Goal: Task Accomplishment & Management: Use online tool/utility

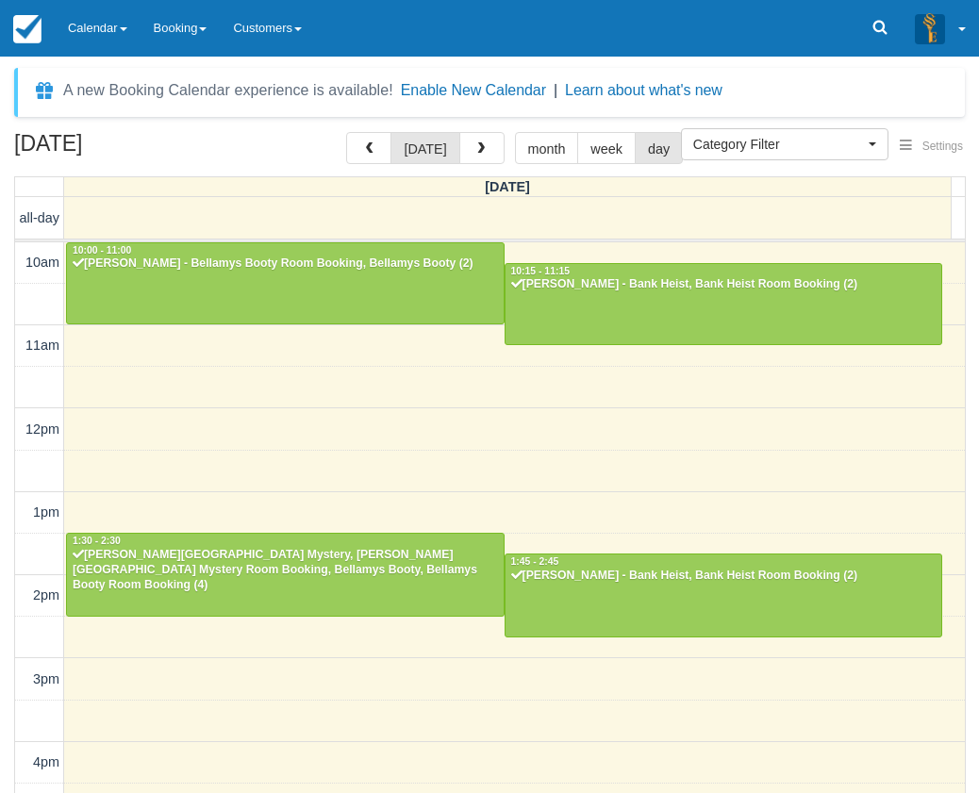
select select
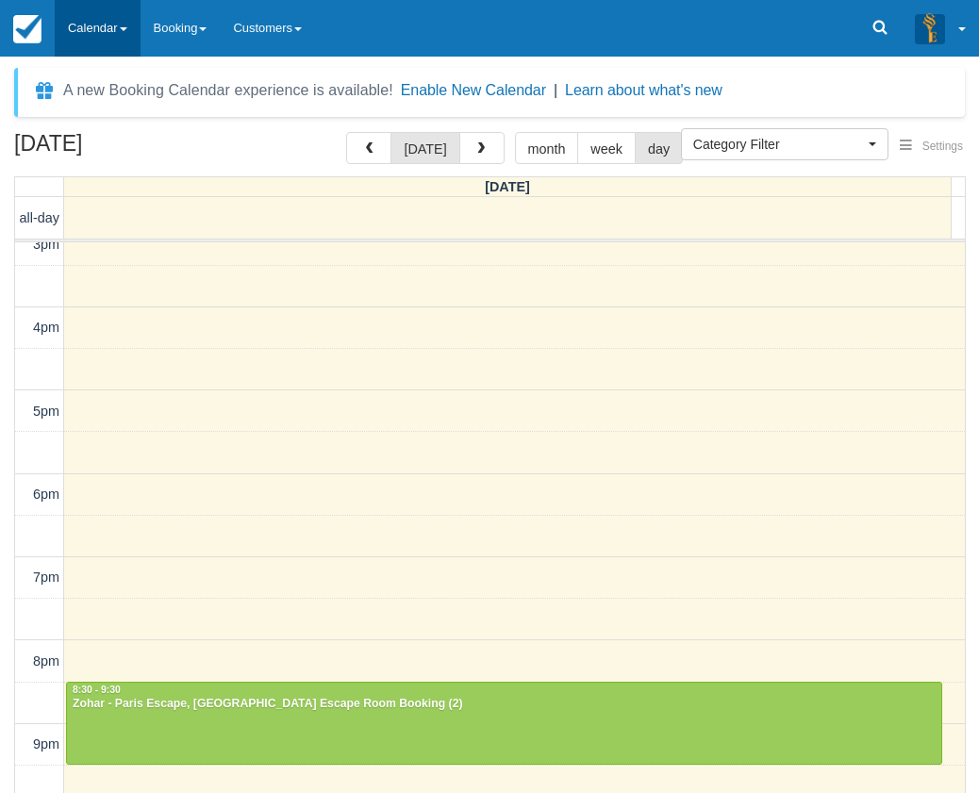
click at [111, 22] on link "Calendar" at bounding box center [98, 28] width 86 height 57
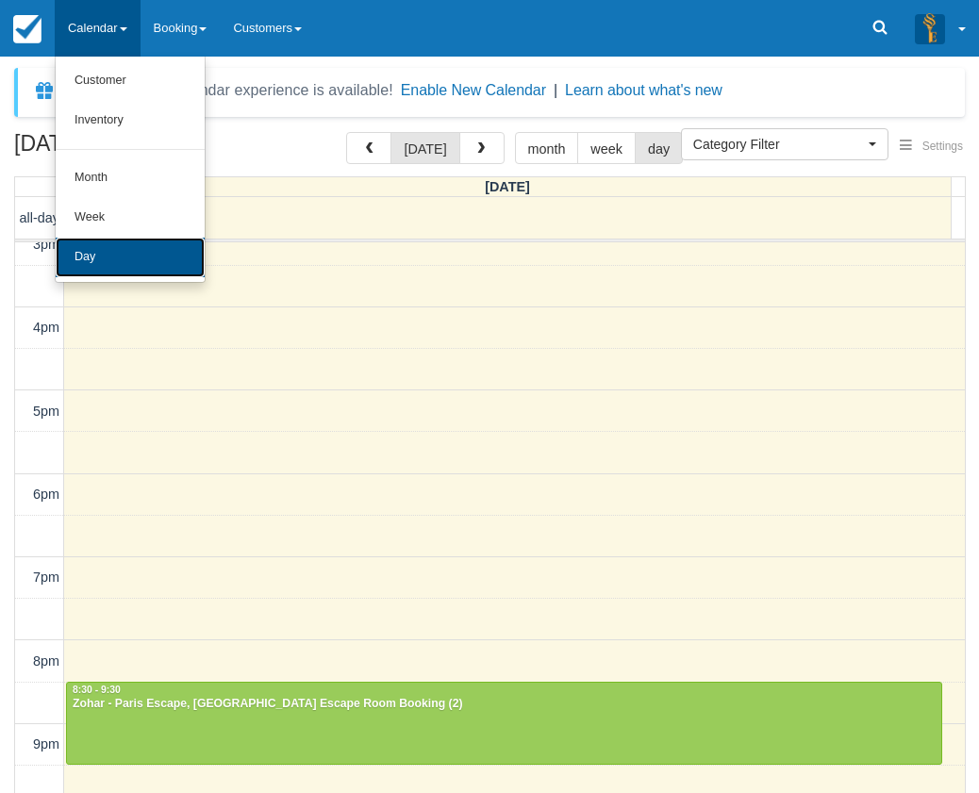
click at [110, 251] on link "Day" at bounding box center [130, 258] width 149 height 40
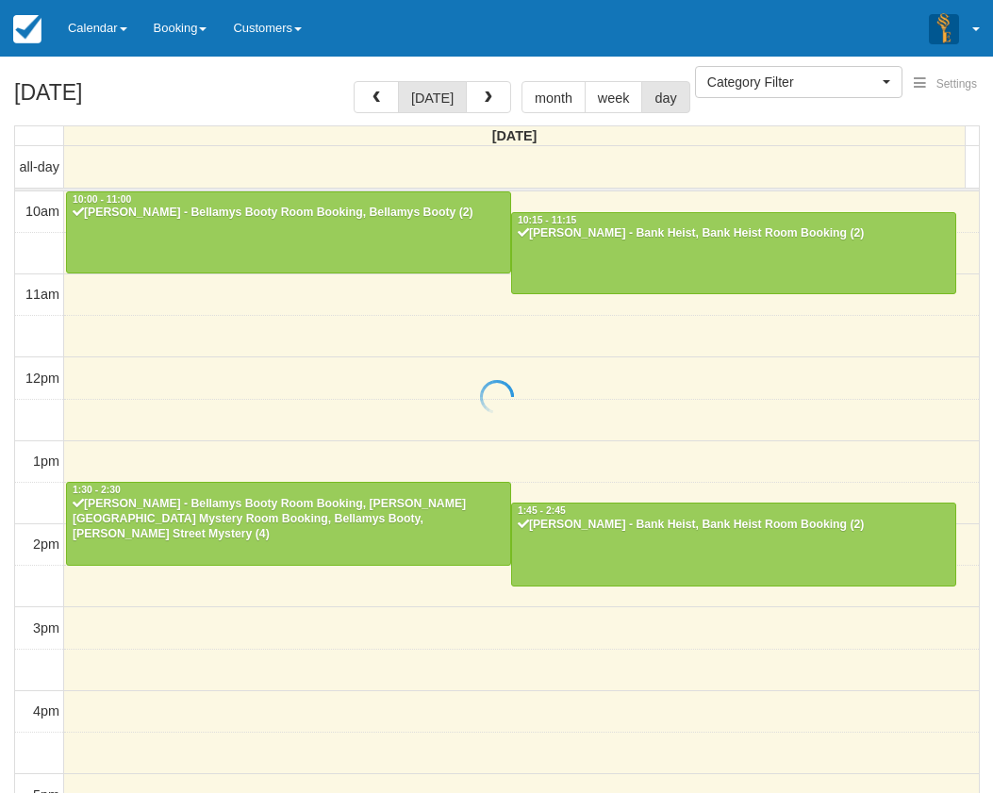
select select
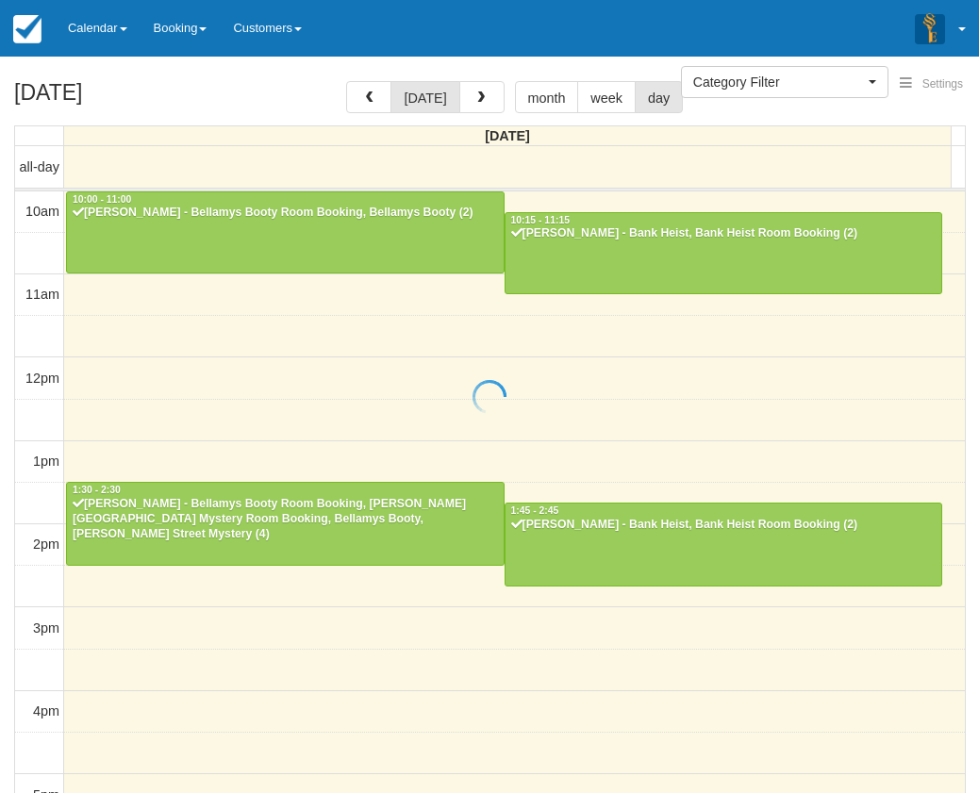
scroll to position [436, 0]
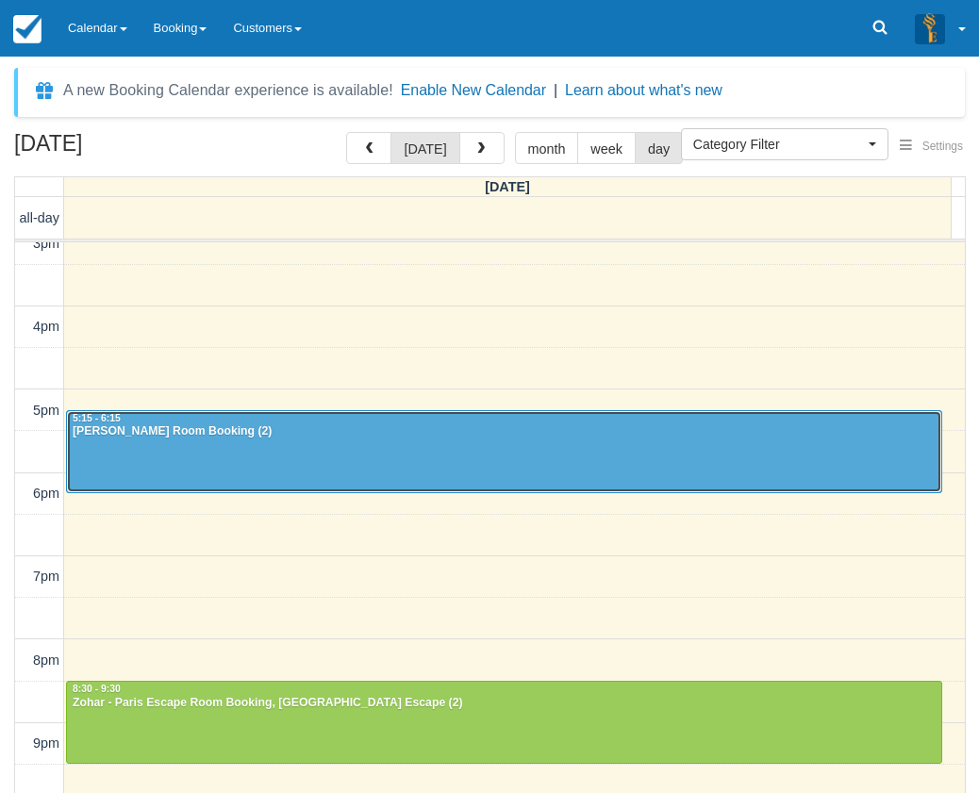
click at [382, 440] on div at bounding box center [504, 451] width 874 height 81
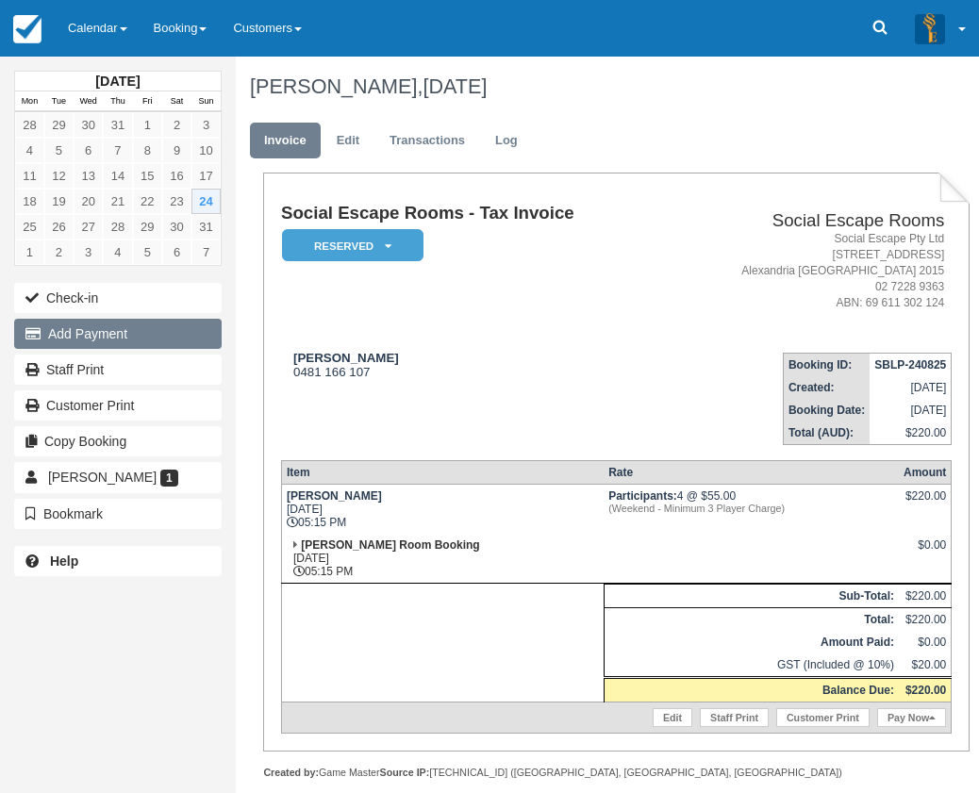
click at [76, 325] on button "Add Payment" at bounding box center [117, 334] width 207 height 30
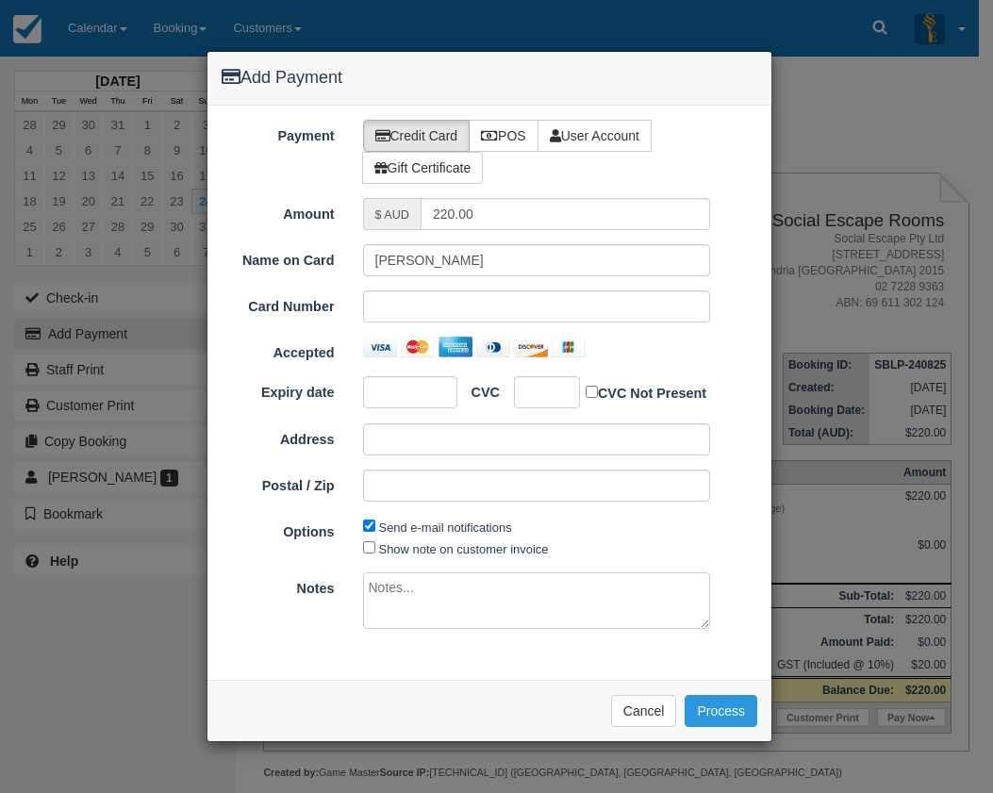
type input "[DATE]"
click at [509, 134] on label "POS" at bounding box center [504, 136] width 70 height 32
radio input "true"
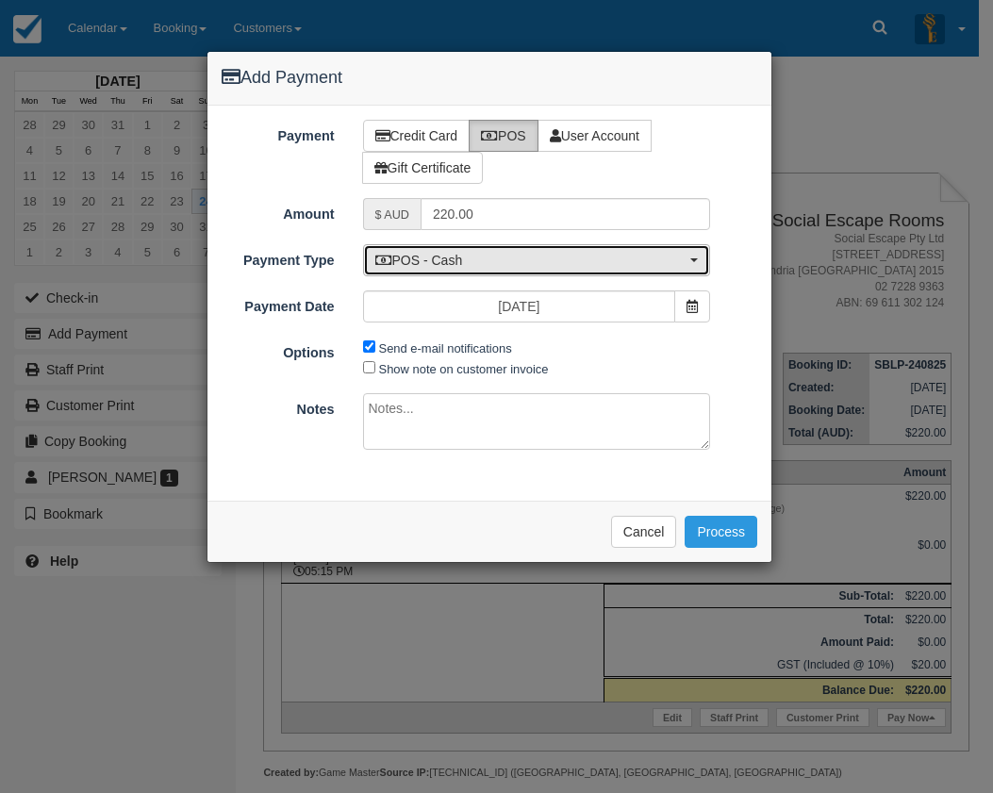
click at [474, 257] on span "POS - Cash" at bounding box center [530, 260] width 311 height 19
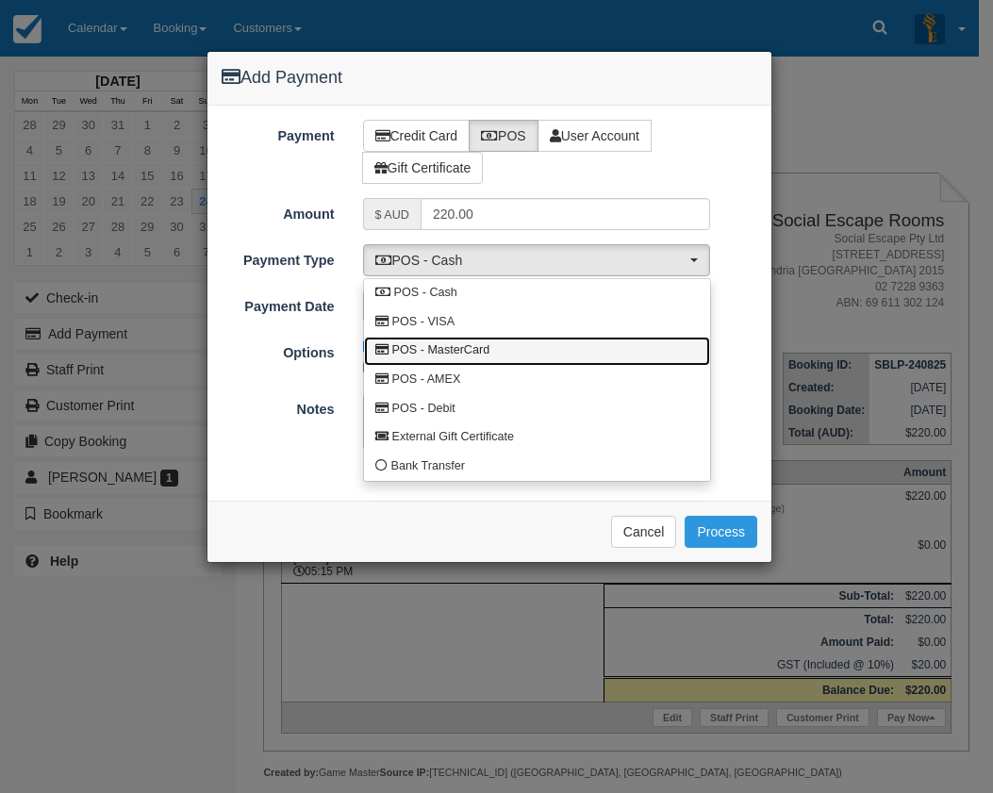
click at [481, 349] on span "POS - MasterCard" at bounding box center [441, 350] width 98 height 17
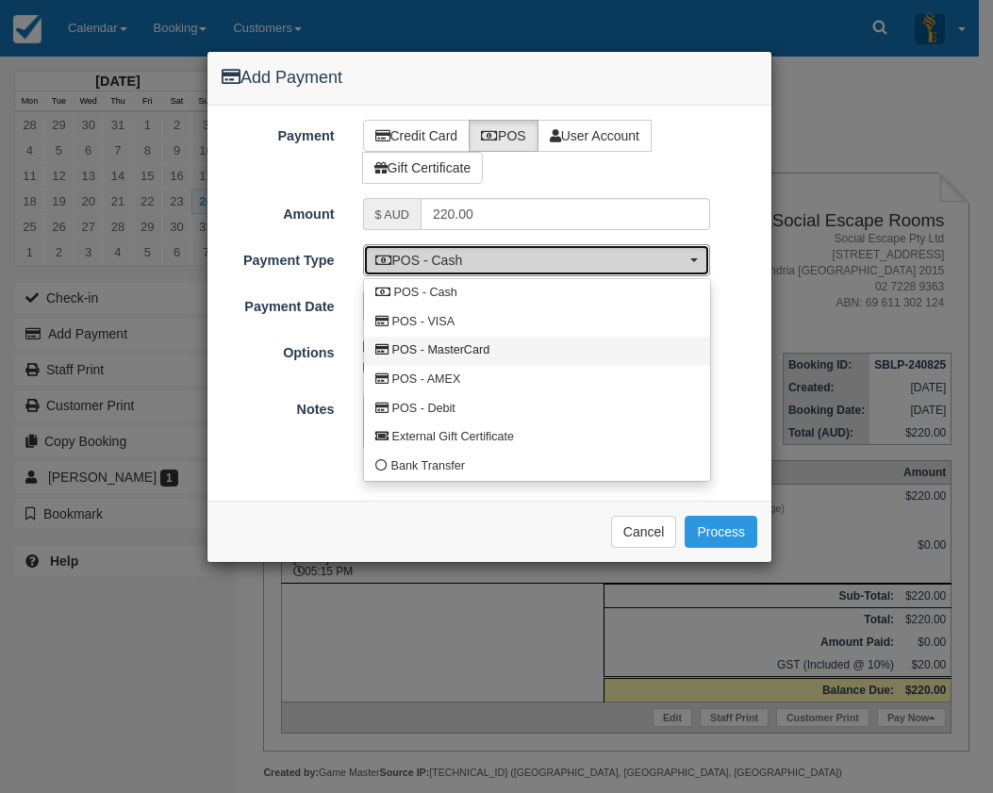
select select "MC"
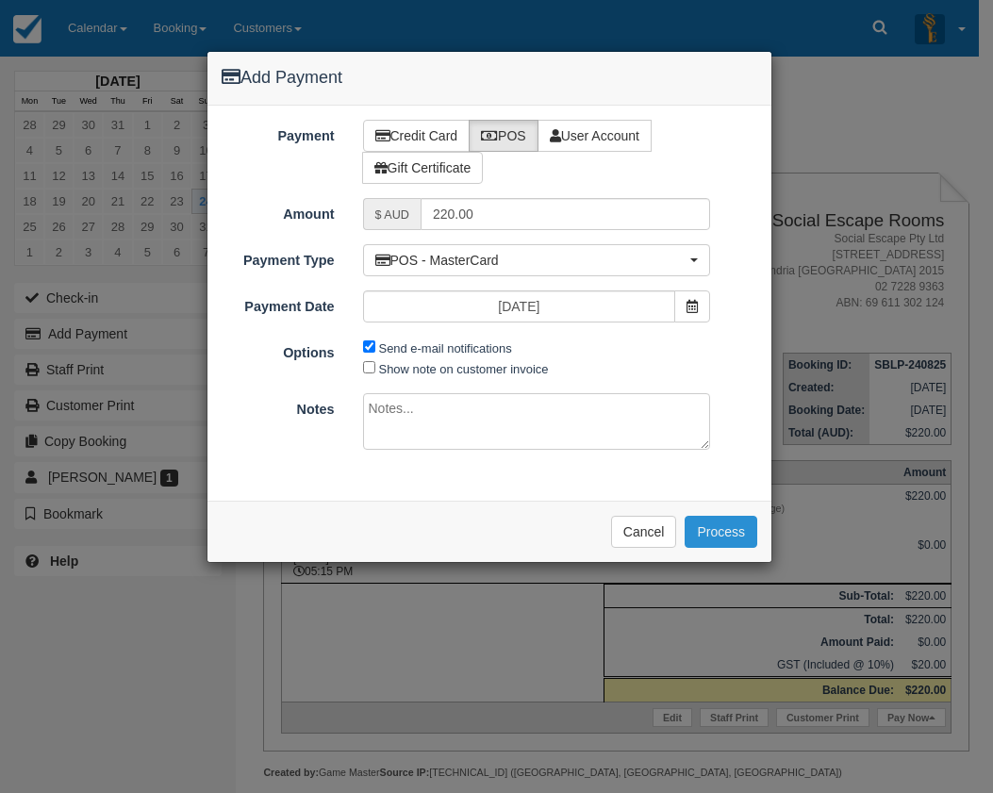
click at [711, 535] on button "Process" at bounding box center [720, 532] width 73 height 32
